Goal: Task Accomplishment & Management: Use online tool/utility

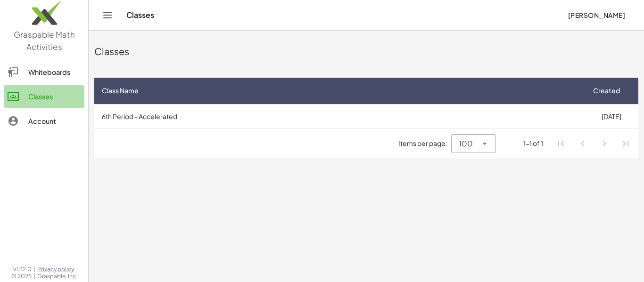
click at [55, 91] on div "Classes" at bounding box center [54, 96] width 52 height 11
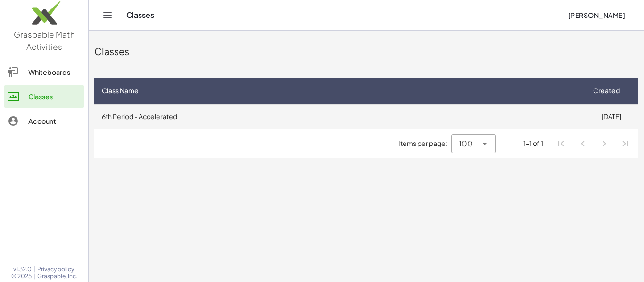
click at [116, 116] on td "6th Period - Accelerated" at bounding box center [339, 116] width 490 height 25
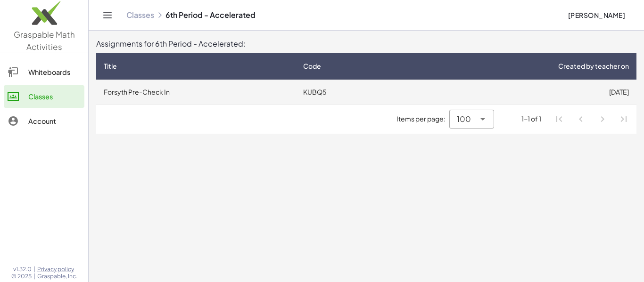
click at [290, 90] on td "Forsyth Pre-Check In" at bounding box center [195, 92] width 199 height 25
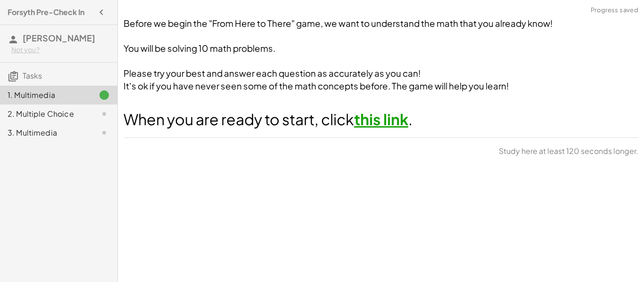
click at [380, 114] on link "this link" at bounding box center [381, 119] width 54 height 19
click at [380, 121] on link "this link" at bounding box center [381, 119] width 54 height 19
click at [54, 95] on div "1. Multimedia 2. Multiple Choice 3. Multimedia" at bounding box center [58, 114] width 117 height 64
click at [60, 120] on div "2. Multiple Choice" at bounding box center [46, 113] width 76 height 11
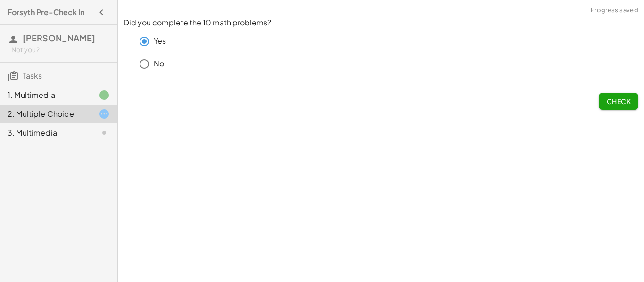
click at [618, 97] on span "Check" at bounding box center [618, 101] width 25 height 8
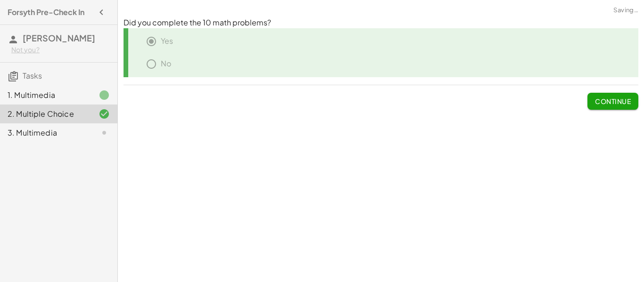
click at [618, 97] on span "Continue" at bounding box center [613, 101] width 36 height 8
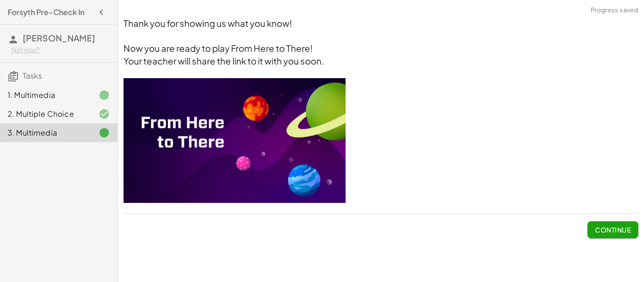
click at [37, 101] on div "1. Multimedia" at bounding box center [46, 95] width 76 height 11
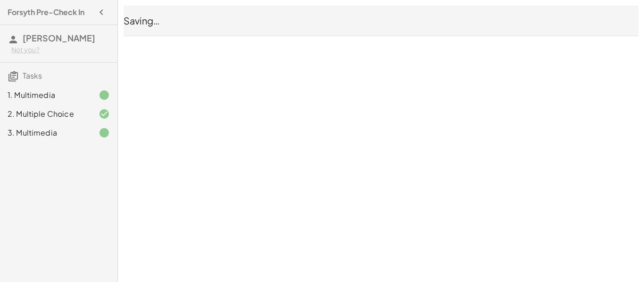
click at [64, 43] on h3 "[PERSON_NAME] Madhu Not you?" at bounding box center [58, 43] width 117 height 37
click at [67, 13] on h4 "Forsyth Pre-Check In" at bounding box center [46, 12] width 77 height 11
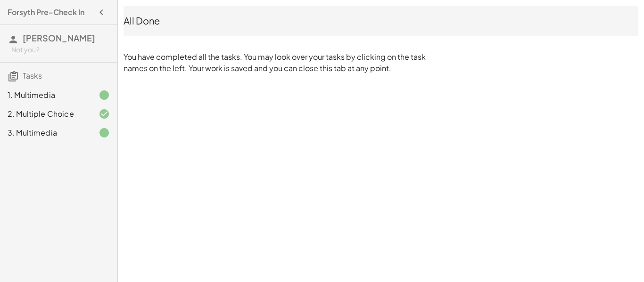
click at [100, 12] on icon "button" at bounding box center [101, 12] width 11 height 11
